Goal: Task Accomplishment & Management: Complete application form

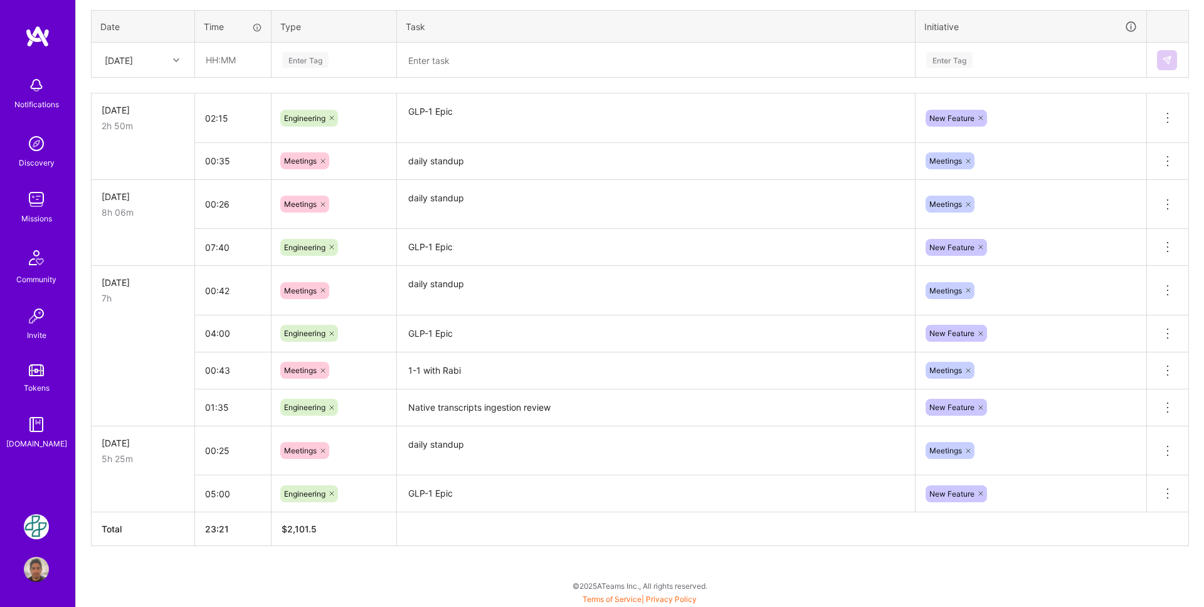
scroll to position [301, 0]
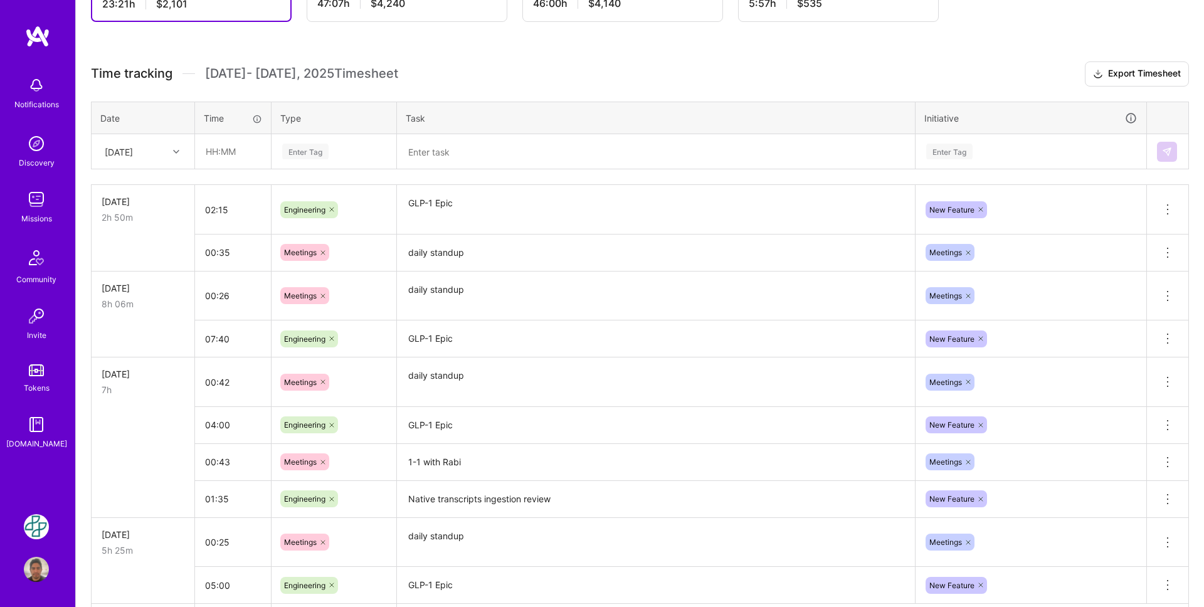
click at [174, 152] on icon at bounding box center [176, 152] width 6 height 6
click at [156, 256] on div "[DATE]" at bounding box center [143, 256] width 102 height 23
click at [232, 155] on input "text" at bounding box center [233, 151] width 75 height 33
type input "07:00"
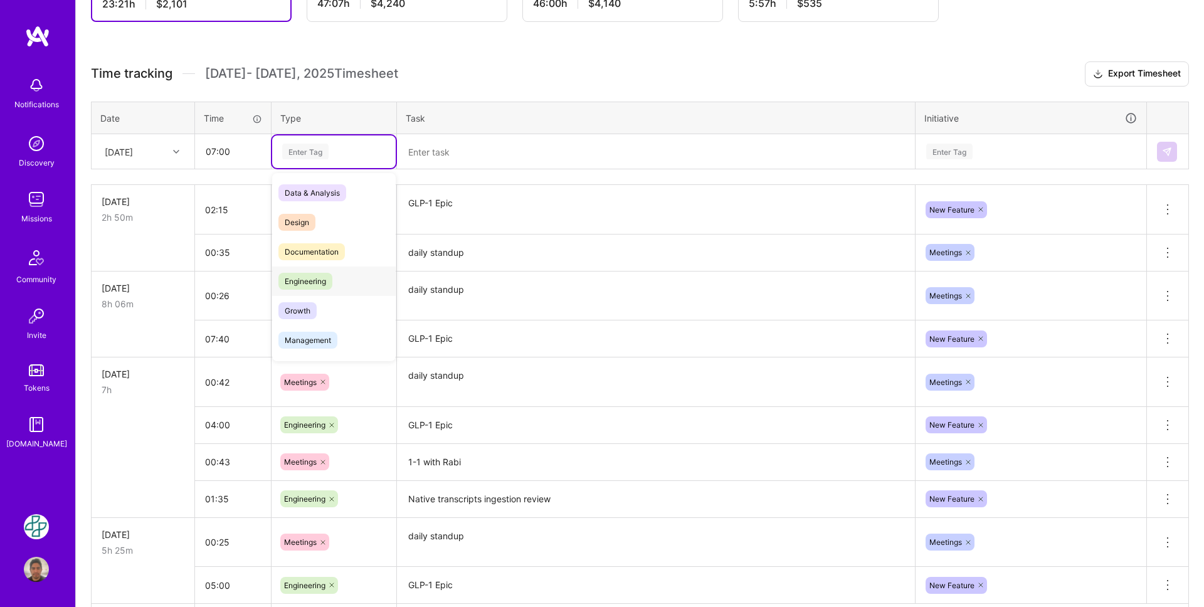
click at [325, 277] on span "Engineering" at bounding box center [305, 281] width 54 height 17
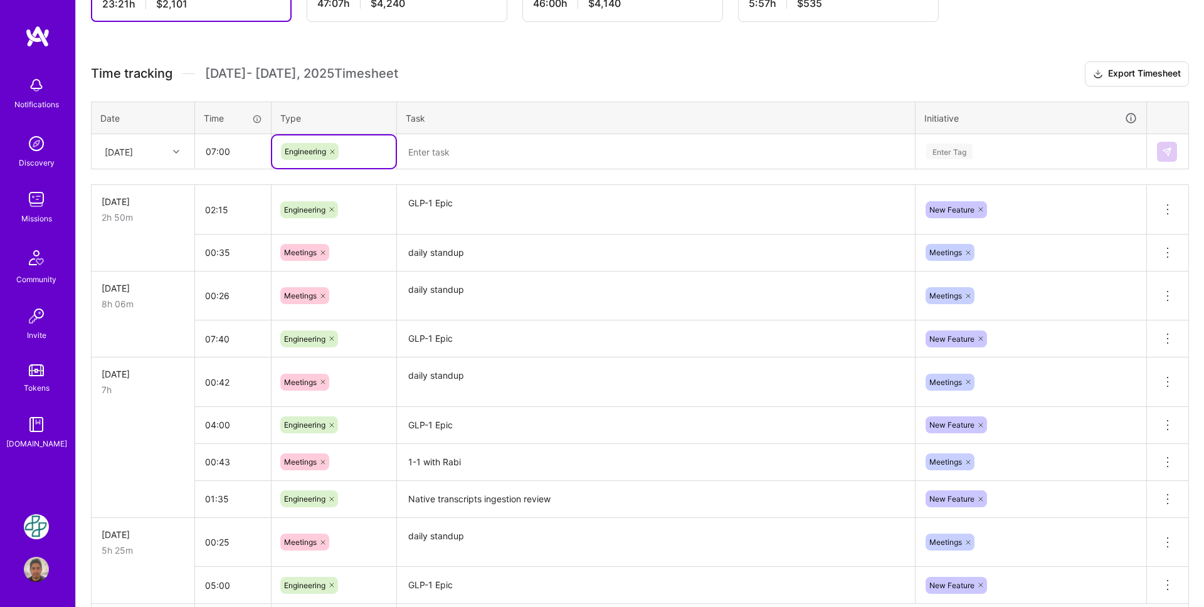
click at [430, 154] on textarea at bounding box center [655, 151] width 515 height 33
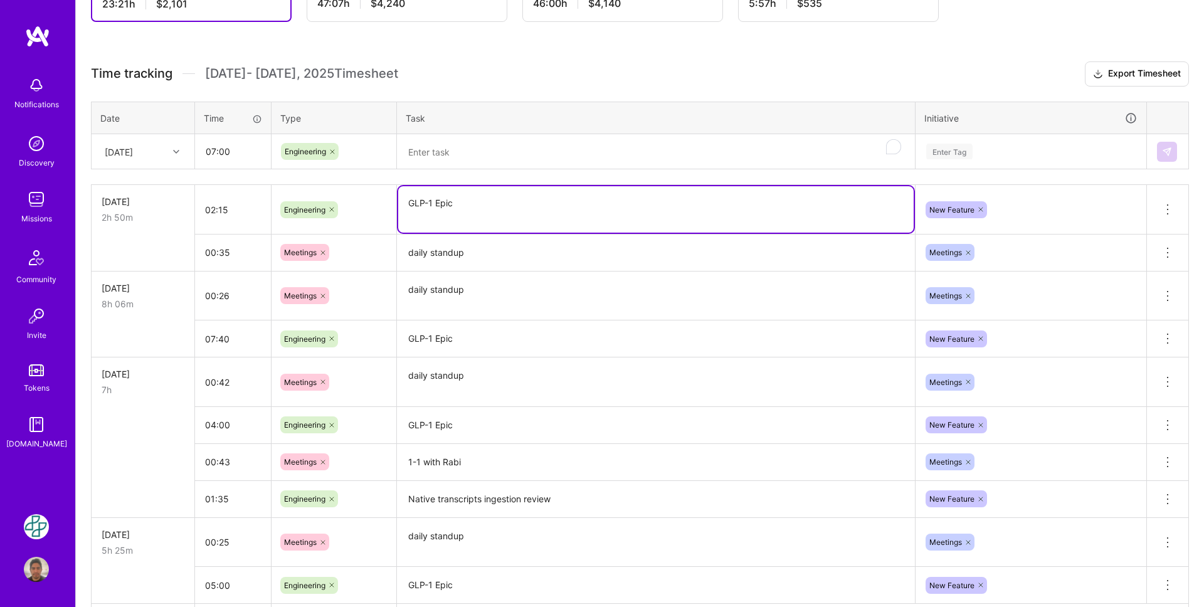
click at [446, 193] on textarea "GLP-1 Epic" at bounding box center [655, 209] width 515 height 46
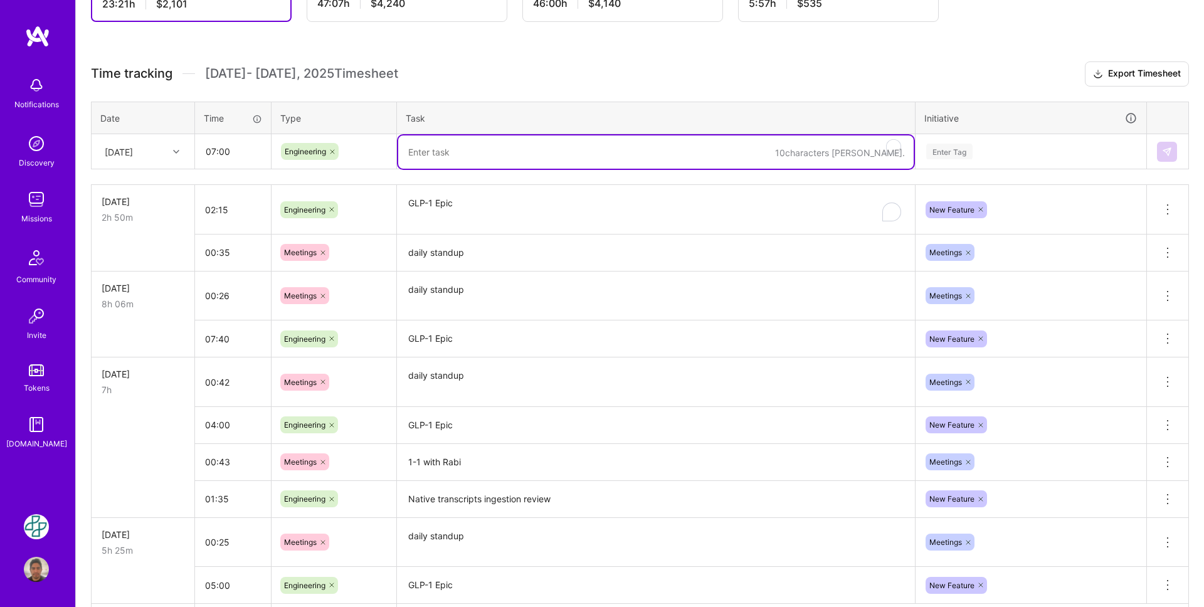
click at [443, 154] on textarea "To enrich screen reader interactions, please activate Accessibility in Grammarl…" at bounding box center [655, 151] width 515 height 33
paste textarea "GLP-1 Epic"
type textarea "GLP-1 Epic"
click at [933, 149] on div "Enter Tag" at bounding box center [949, 151] width 46 height 19
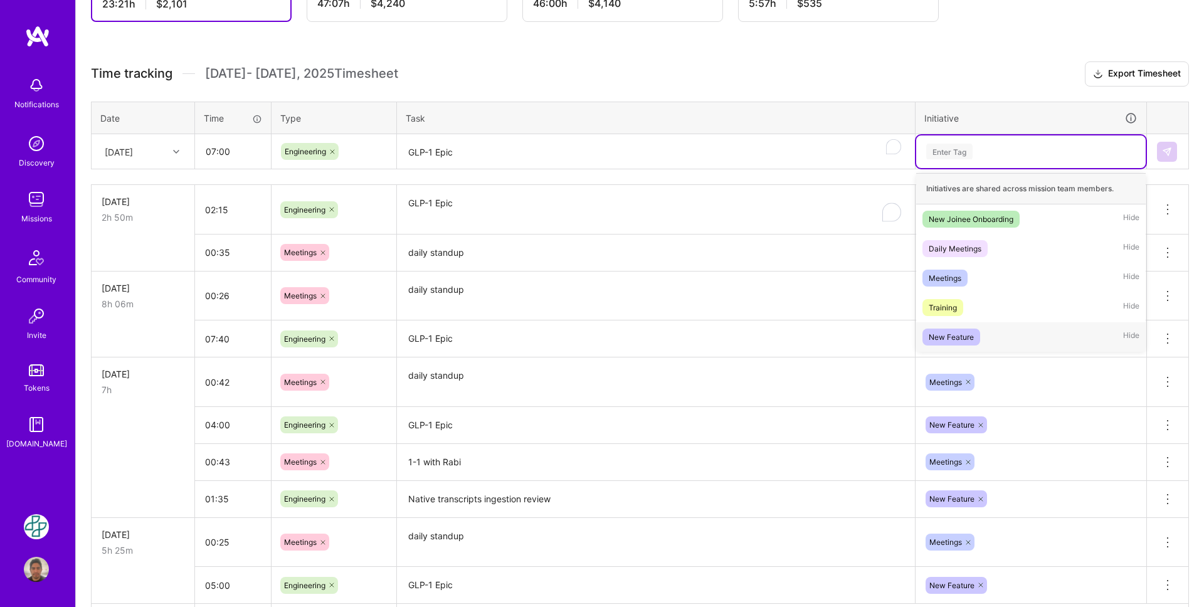
click at [969, 333] on div "New Feature" at bounding box center [951, 336] width 45 height 13
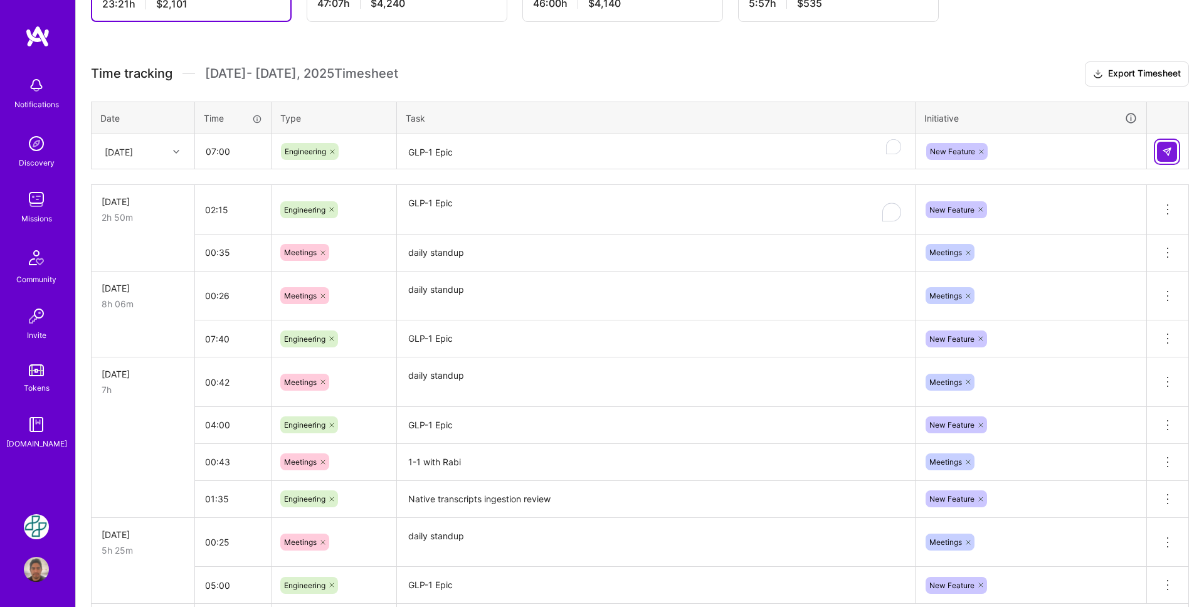
click at [1162, 156] on button at bounding box center [1167, 152] width 20 height 20
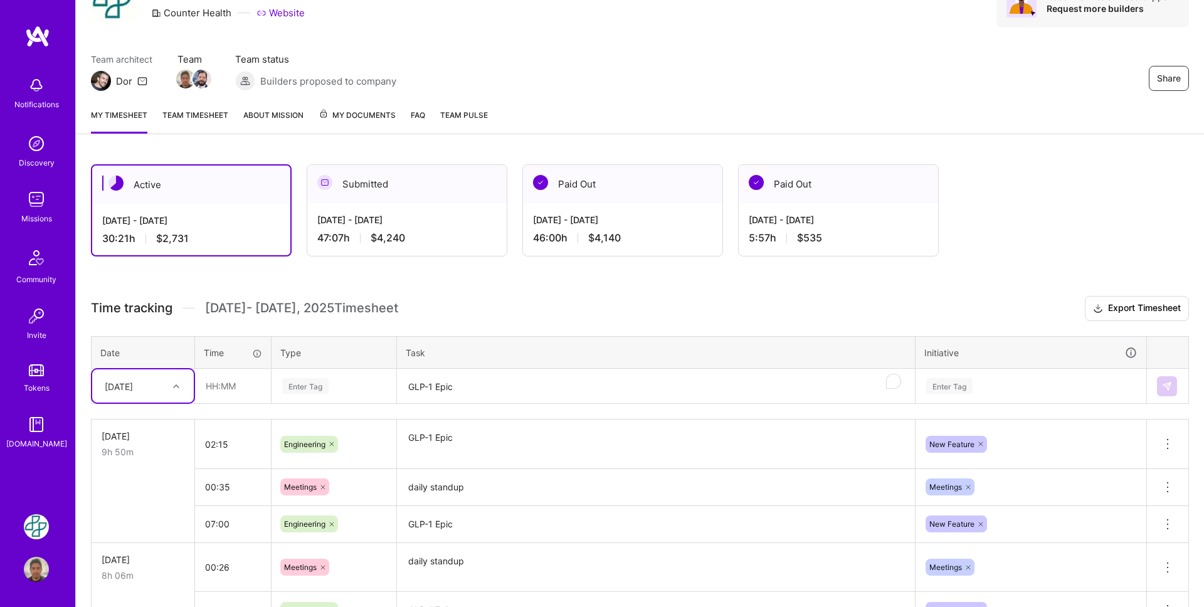
scroll to position [0, 0]
